Goal: Find specific page/section: Find specific page/section

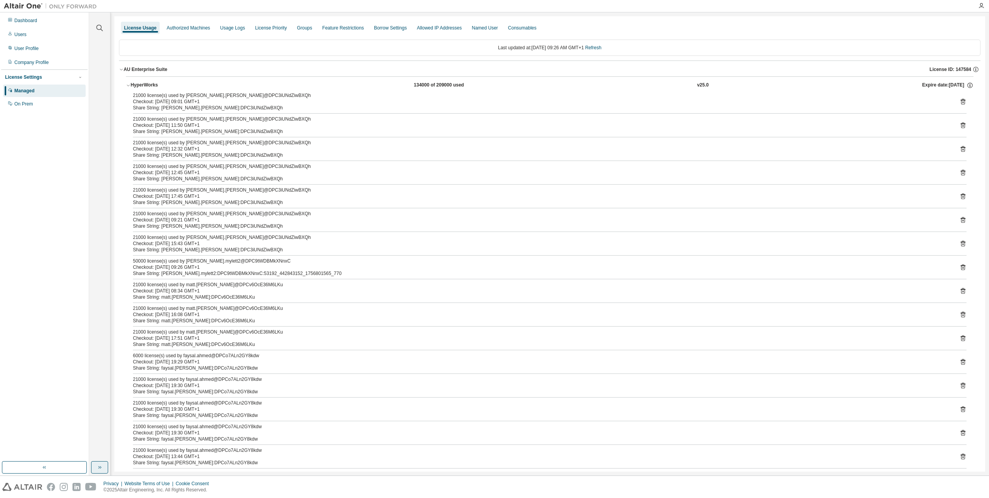
click at [98, 467] on icon "button" at bounding box center [99, 467] width 6 height 6
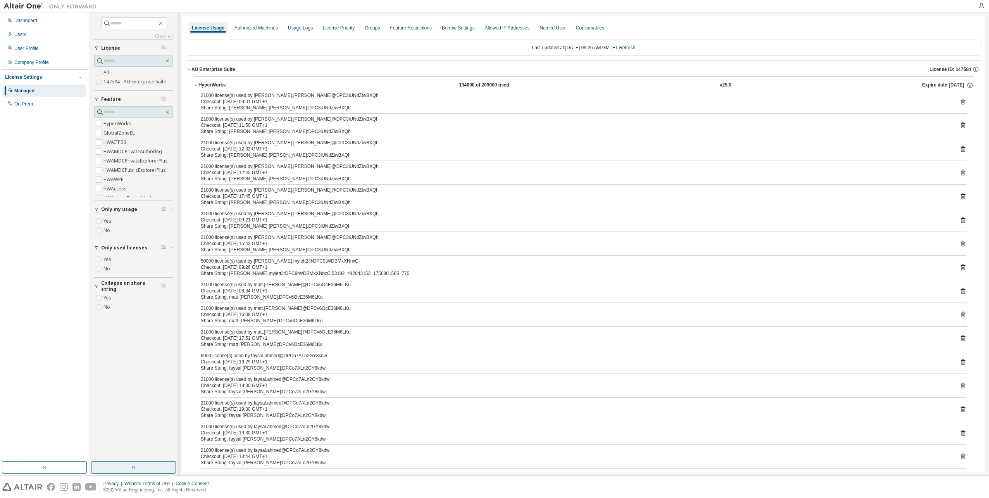
click at [107, 298] on label "Yes" at bounding box center [107, 297] width 9 height 9
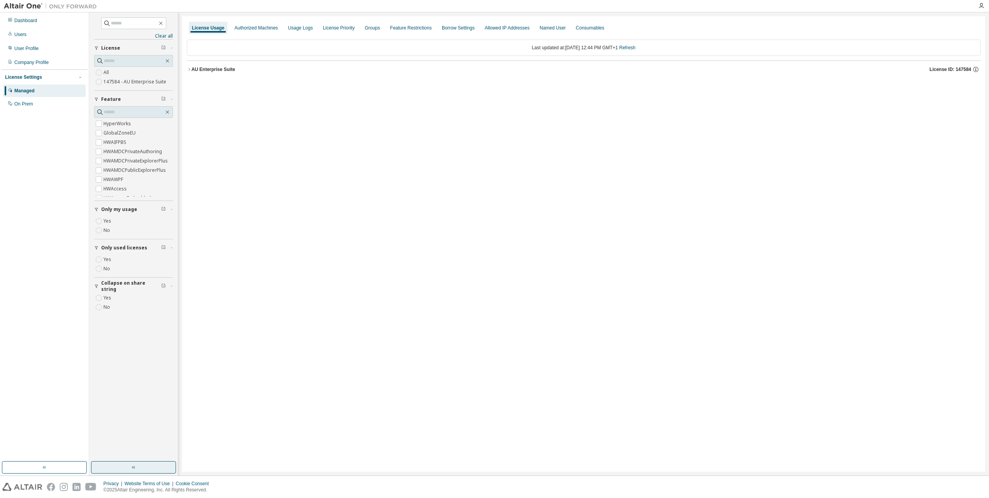
click at [190, 67] on icon "button" at bounding box center [189, 69] width 5 height 5
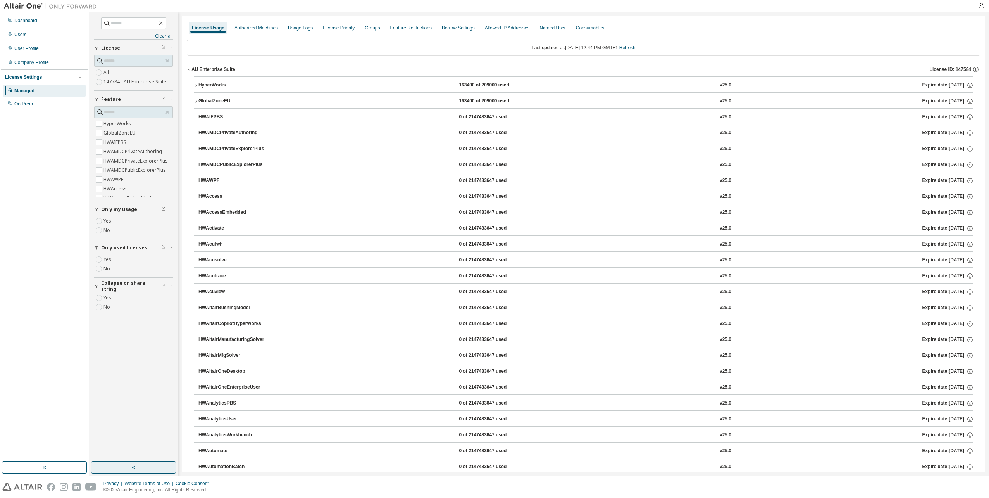
click at [197, 86] on icon "button" at bounding box center [196, 85] width 5 height 5
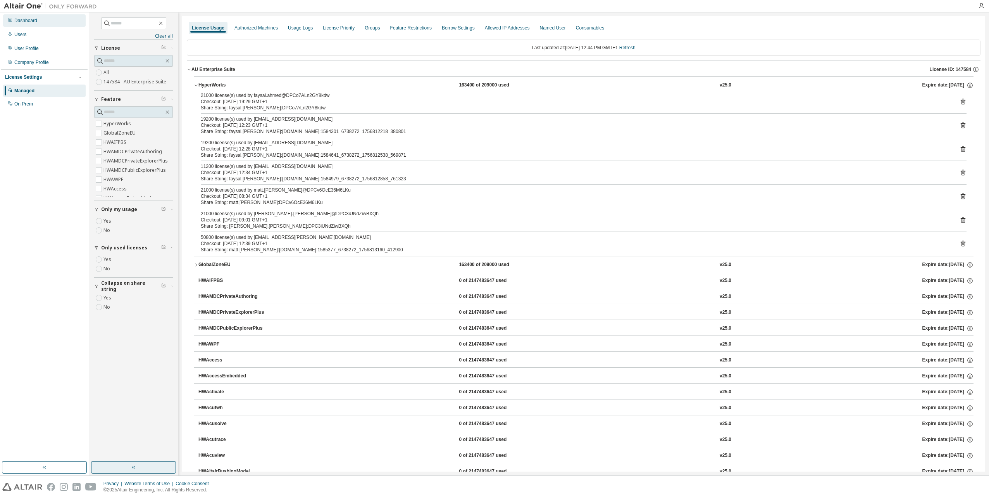
click at [33, 19] on div "Dashboard" at bounding box center [25, 20] width 23 height 6
